Goal: Task Accomplishment & Management: Manage account settings

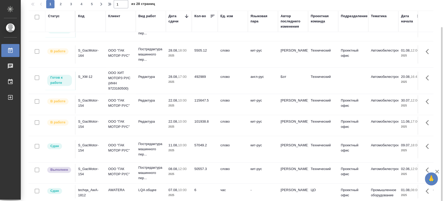
scroll to position [115, 0]
click at [86, 99] on div "S_GacMotor-154" at bounding box center [90, 102] width 25 height 10
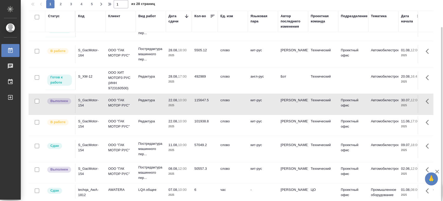
click at [86, 122] on div "S_GacMotor-154" at bounding box center [90, 123] width 25 height 10
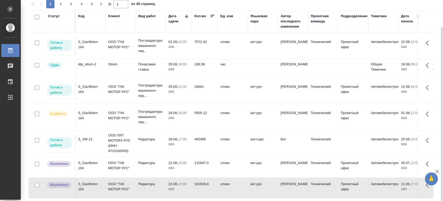
scroll to position [52, 0]
click at [82, 114] on div "S_GacMotor-164" at bounding box center [90, 115] width 25 height 10
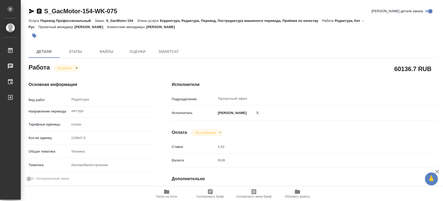
type textarea "x"
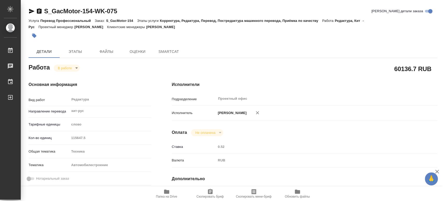
type textarea "x"
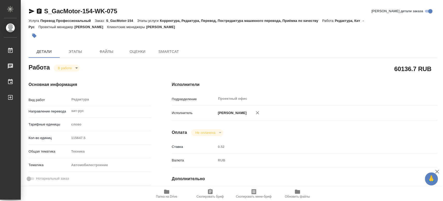
type textarea "x"
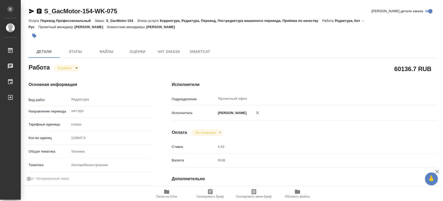
type textarea "x"
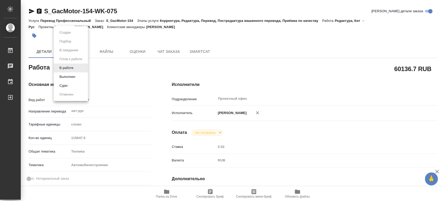
click at [77, 67] on body "🙏 .cls-1 fill:#fff; AWATERA Tsaturyan Robert Работы Чаты График Выйти S_GacMoto…" at bounding box center [221, 100] width 443 height 201
type textarea "x"
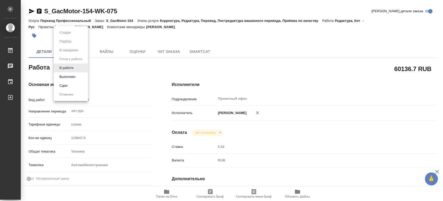
type textarea "x"
click at [71, 76] on button "Выполнен" at bounding box center [67, 77] width 19 height 6
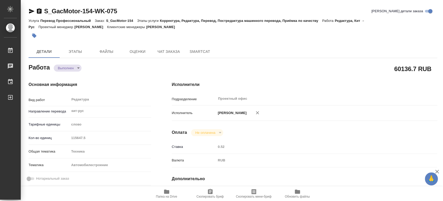
type textarea "x"
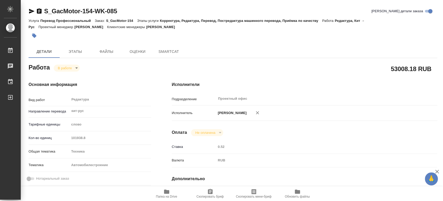
type textarea "x"
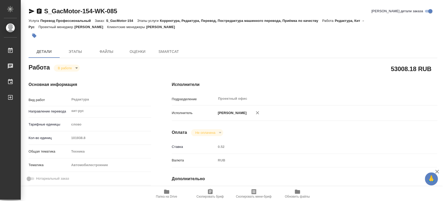
type textarea "x"
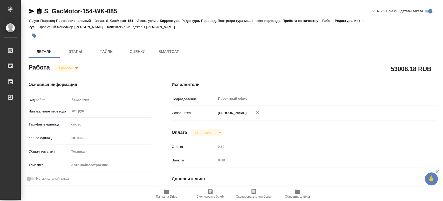
type textarea "x"
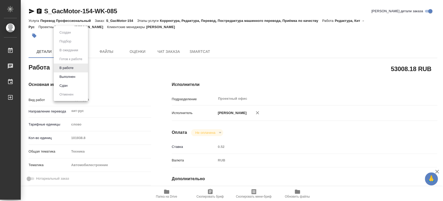
click at [77, 68] on body "🙏 .cls-1 fill:#fff; AWATERA Tsaturyan Robert Работы Чаты График Выйти S_GacMoto…" at bounding box center [221, 100] width 443 height 201
type textarea "x"
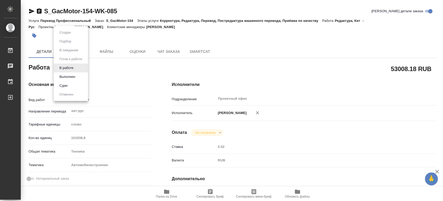
type textarea "x"
click at [72, 76] on button "Выполнен" at bounding box center [67, 77] width 19 height 6
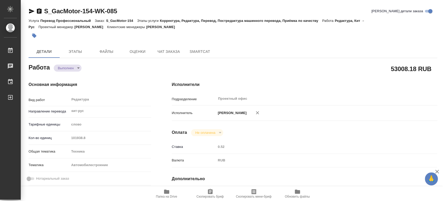
type textarea "x"
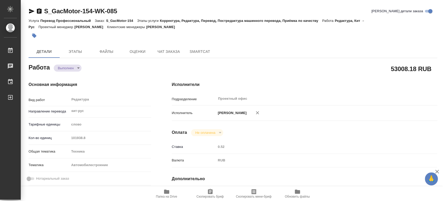
type textarea "x"
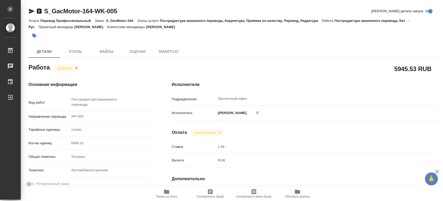
type textarea "x"
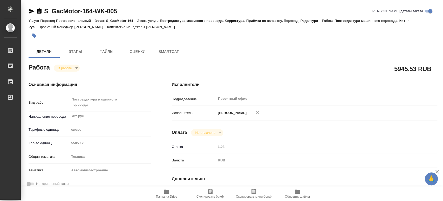
type textarea "x"
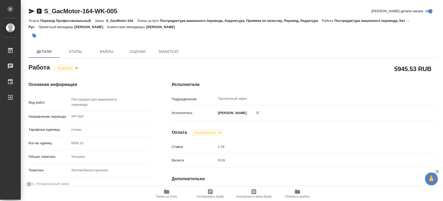
type textarea "x"
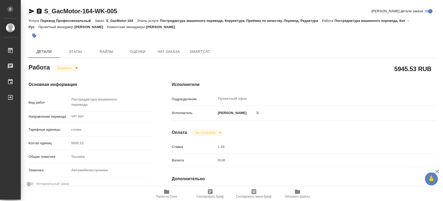
type textarea "x"
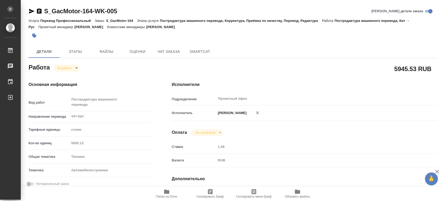
type textarea "x"
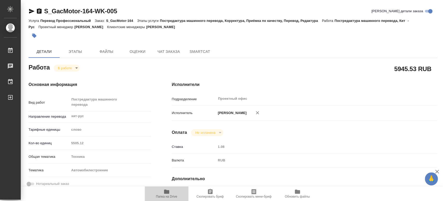
click at [168, 193] on icon "button" at bounding box center [166, 191] width 5 height 4
